Goal: Information Seeking & Learning: Learn about a topic

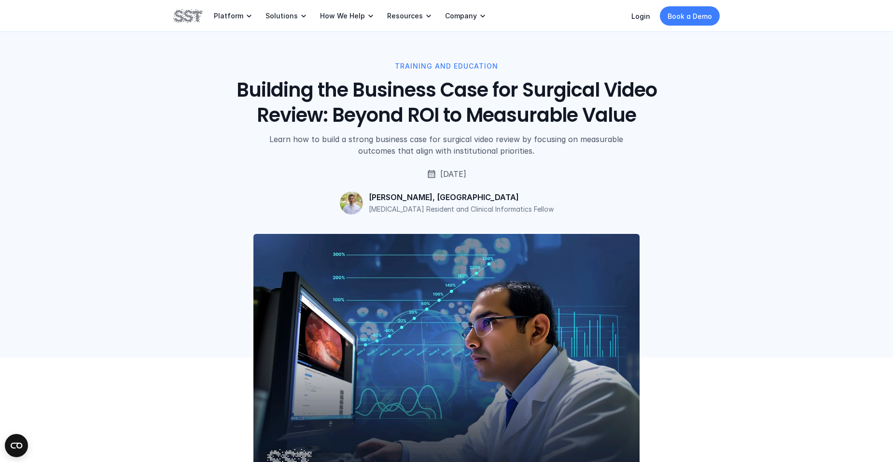
scroll to position [413, 0]
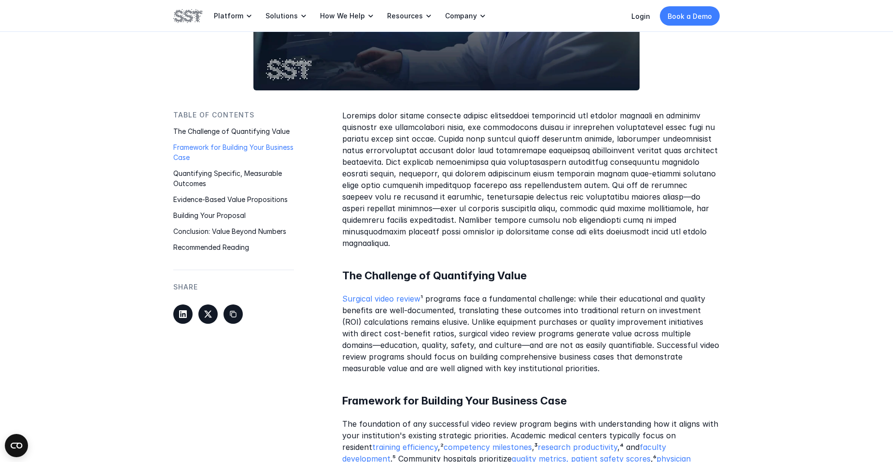
scroll to position [461, 0]
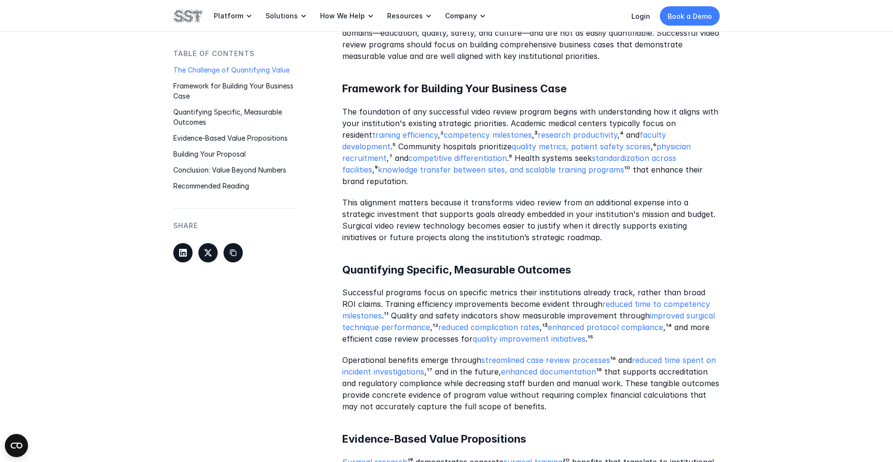
scroll to position [751, 0]
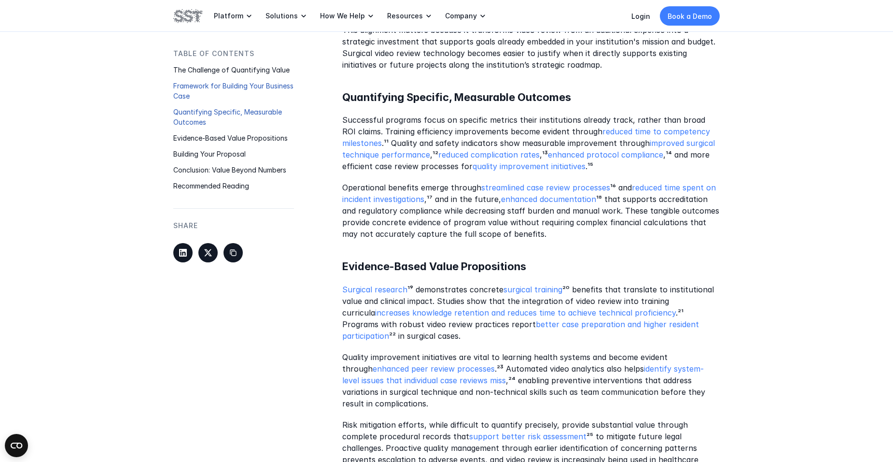
scroll to position [992, 0]
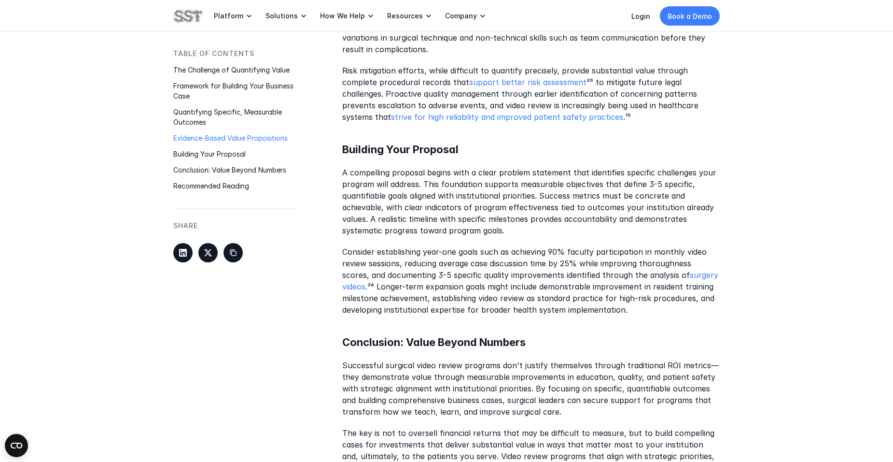
scroll to position [1234, 0]
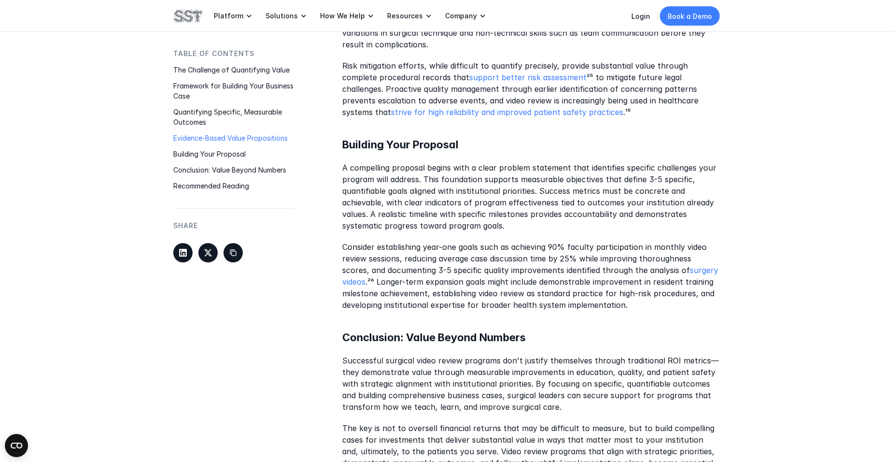
click at [798, 395] on div "Table of Contents The Challenge of Quantifying Value Framework for Building You…" at bounding box center [446, 352] width 893 height 2171
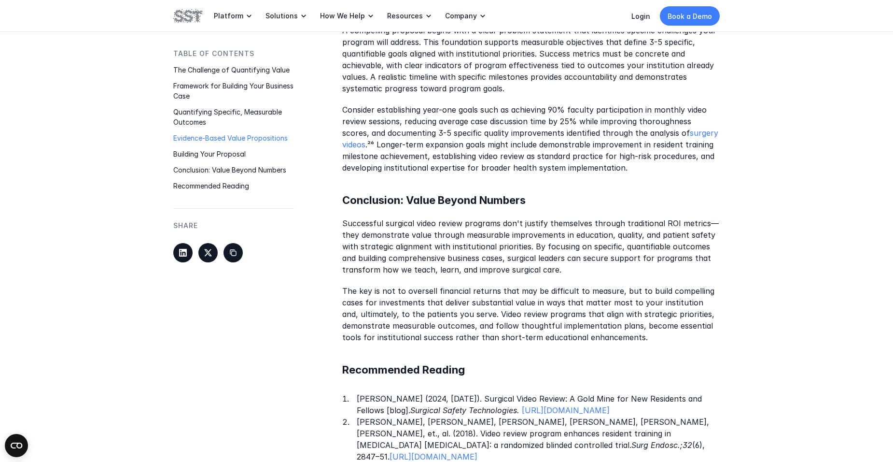
scroll to position [1378, 0]
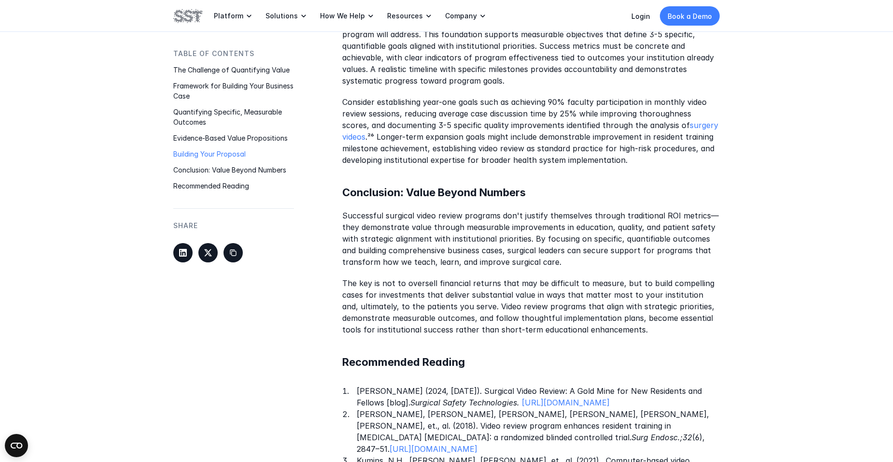
click at [798, 395] on div "Table of Contents The Challenge of Quantifying Value Framework for Building You…" at bounding box center [446, 207] width 893 height 2171
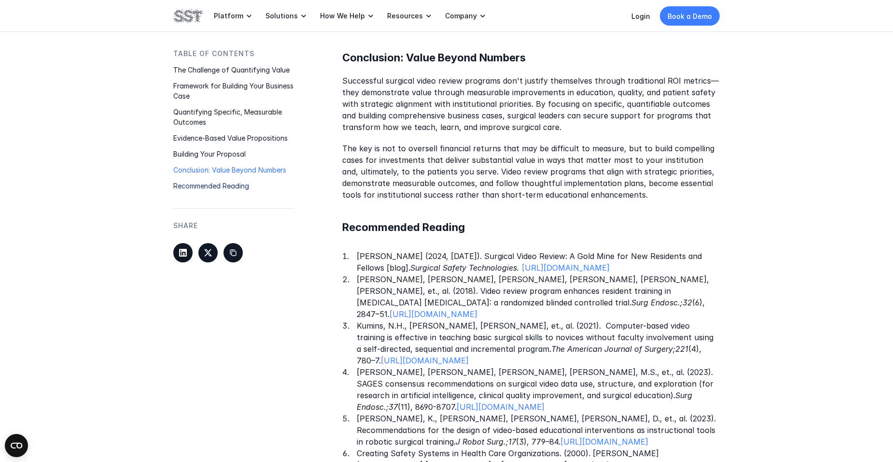
scroll to position [1427, 0]
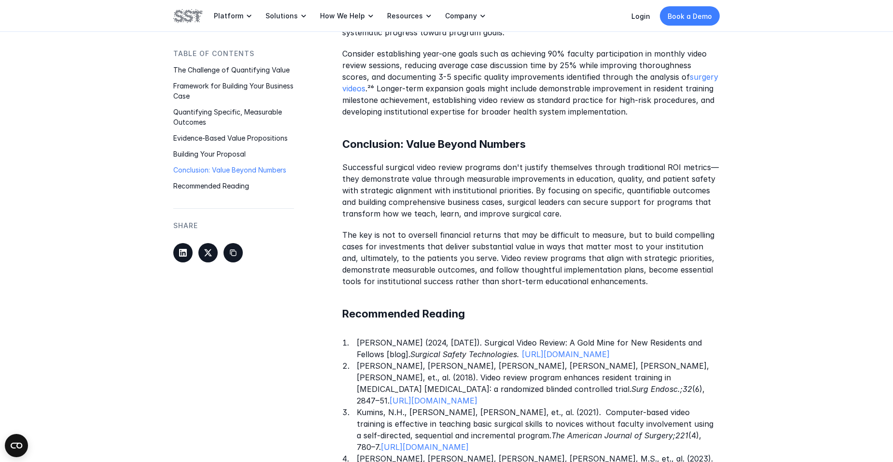
click at [799, 354] on div "Table of Contents The Challenge of Quantifying Value Framework for Building You…" at bounding box center [446, 159] width 893 height 2171
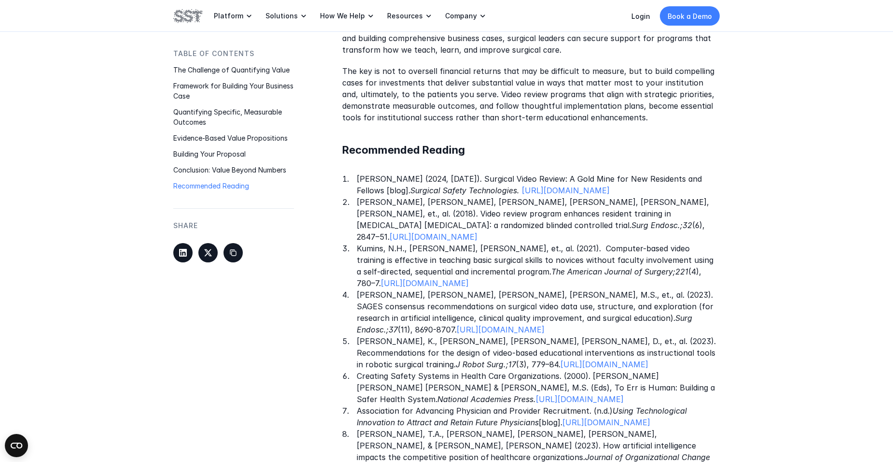
scroll to position [1588, 0]
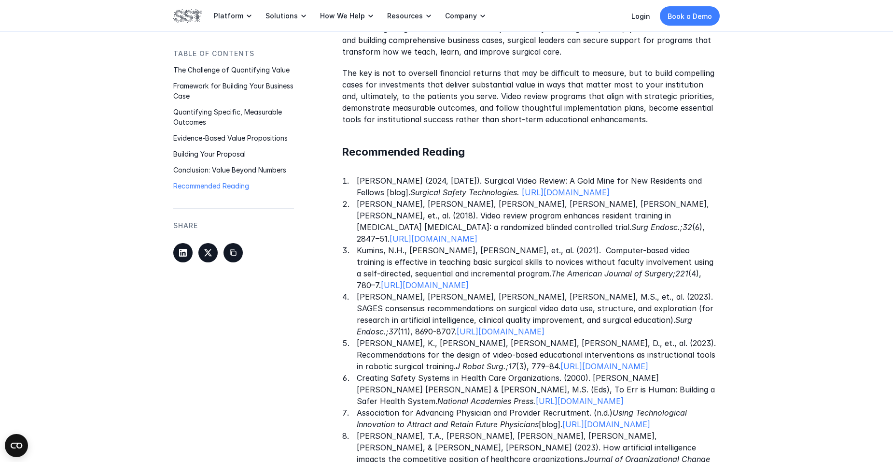
click at [610, 187] on link "[URL][DOMAIN_NAME]" at bounding box center [566, 192] width 88 height 10
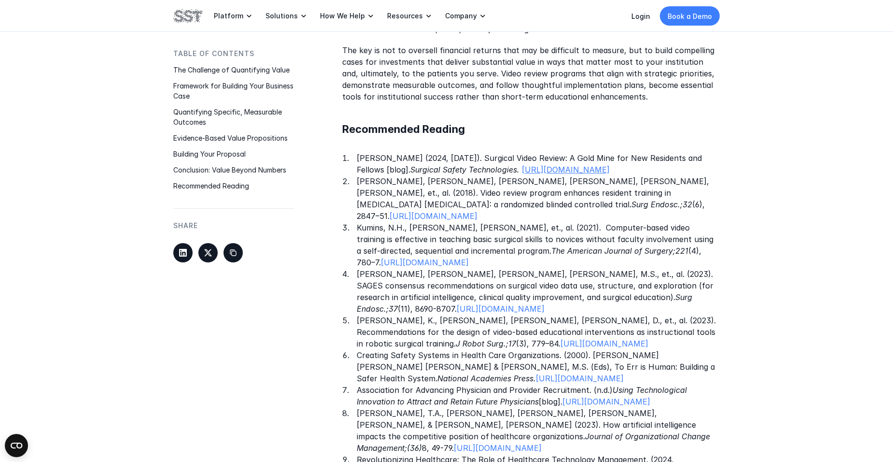
click at [539, 165] on link "[URL][DOMAIN_NAME]" at bounding box center [566, 170] width 88 height 10
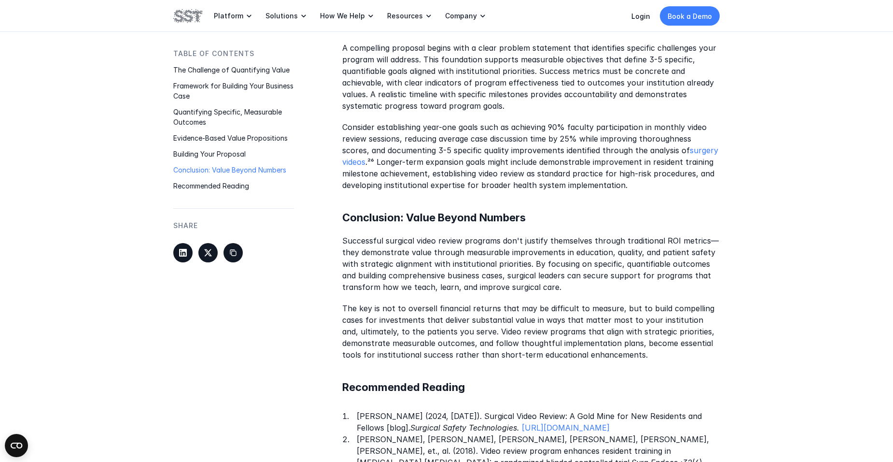
scroll to position [1280, 0]
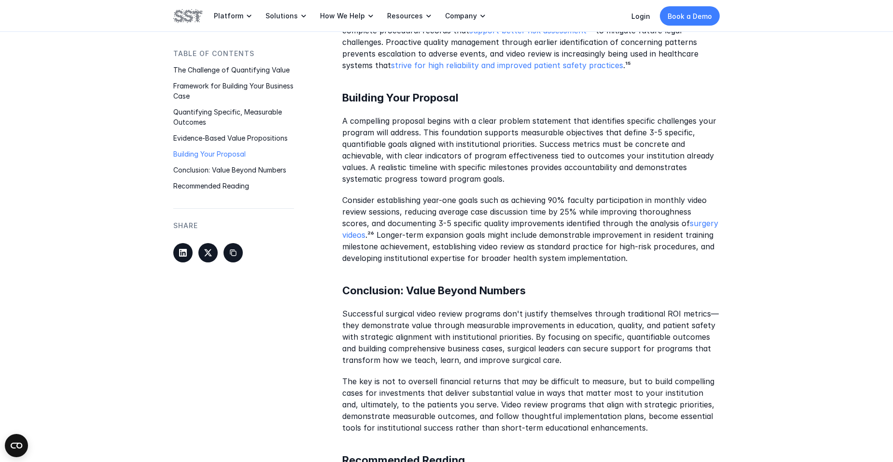
click at [768, 417] on div "Table of Contents The Challenge of Quantifying Value Framework for Building You…" at bounding box center [446, 305] width 893 height 2171
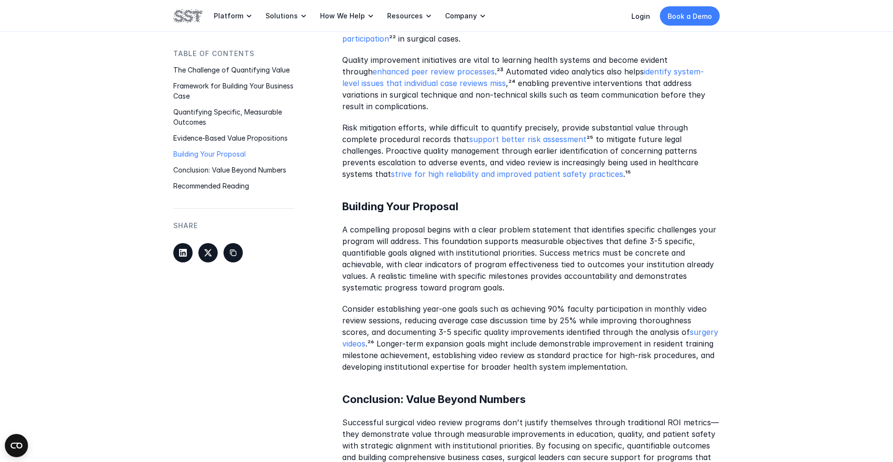
scroll to position [1087, 0]
